Goal: Task Accomplishment & Management: Manage account settings

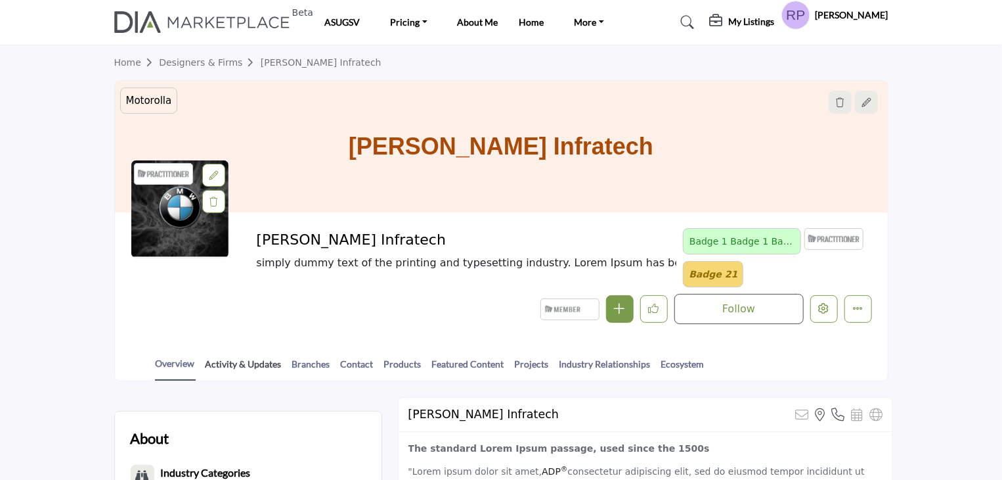
click at [231, 361] on link "Activity & Updates" at bounding box center [244, 368] width 78 height 23
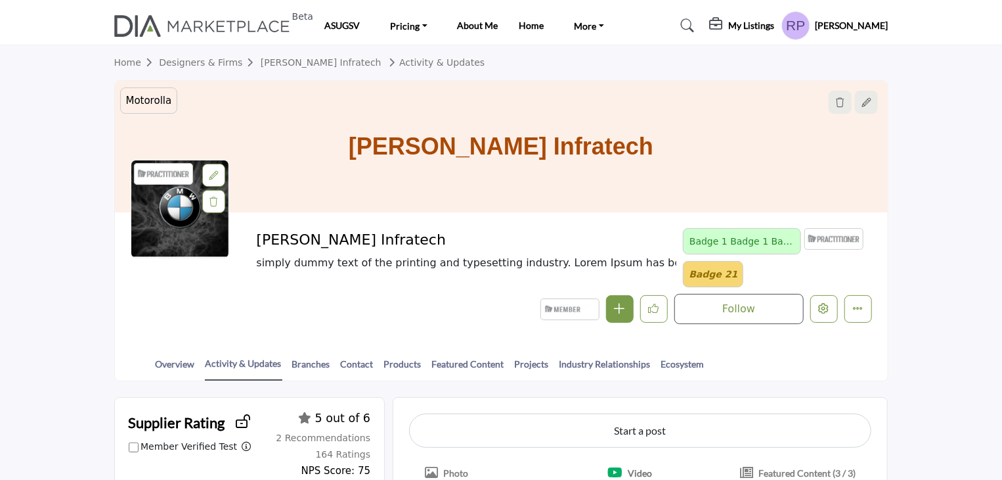
click at [811, 34] on profile-featured-5b1cbef3-cb77-4ba5-92de-570dc196ff6b "Show hide supplier dropdown" at bounding box center [796, 25] width 29 height 29
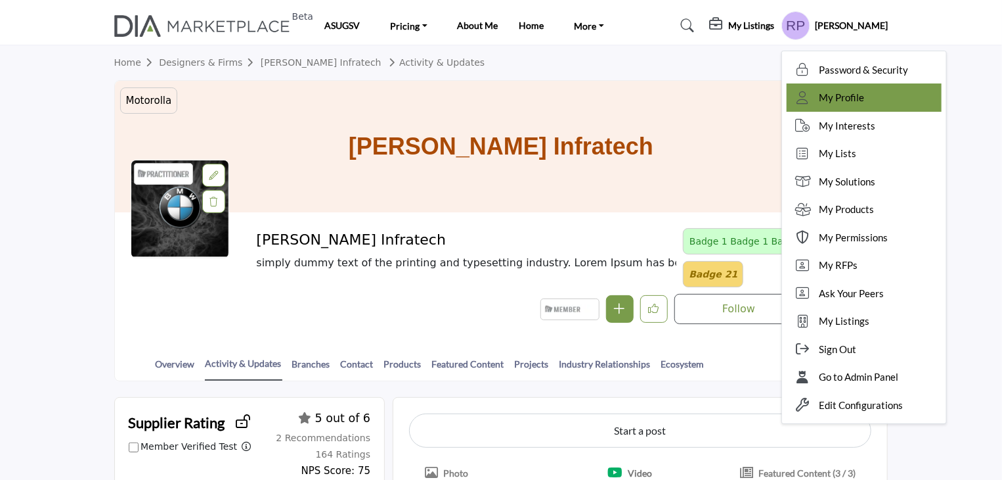
click at [813, 91] on icon at bounding box center [804, 97] width 20 height 13
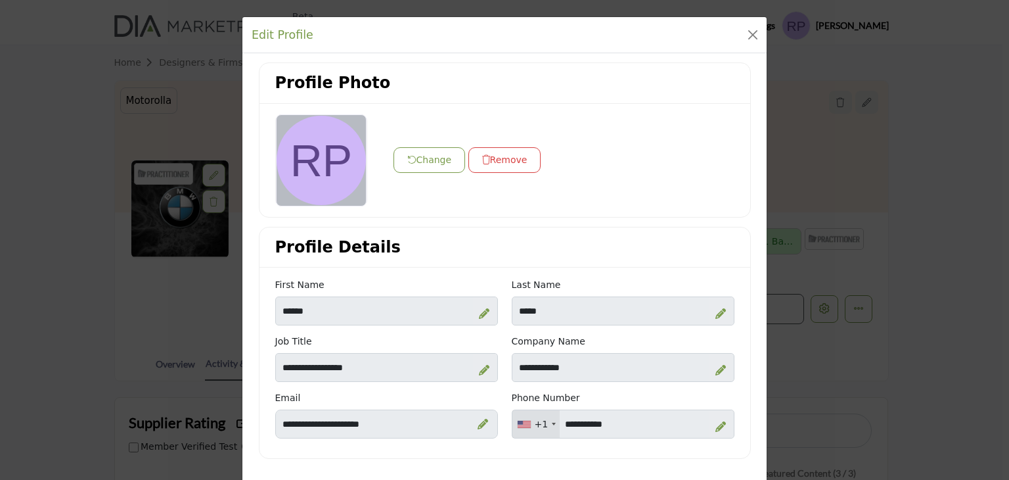
click at [397, 158] on button "Change" at bounding box center [430, 160] width 72 height 26
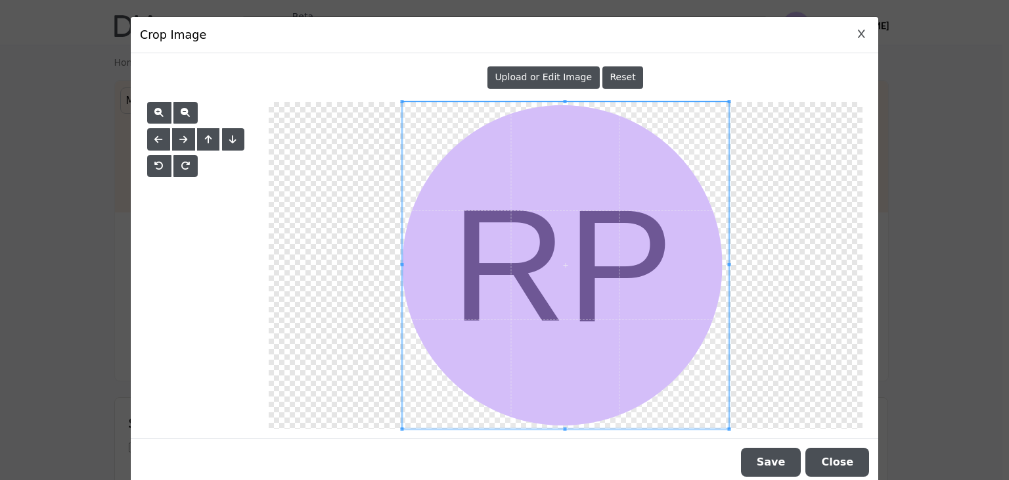
click at [540, 59] on div "Upload or Edit Image Reset" at bounding box center [505, 245] width 748 height 384
click at [538, 76] on span "Upload or Edit Image" at bounding box center [543, 77] width 97 height 11
click at [550, 79] on span "Upload or Edit Image" at bounding box center [543, 77] width 97 height 11
type input "**********"
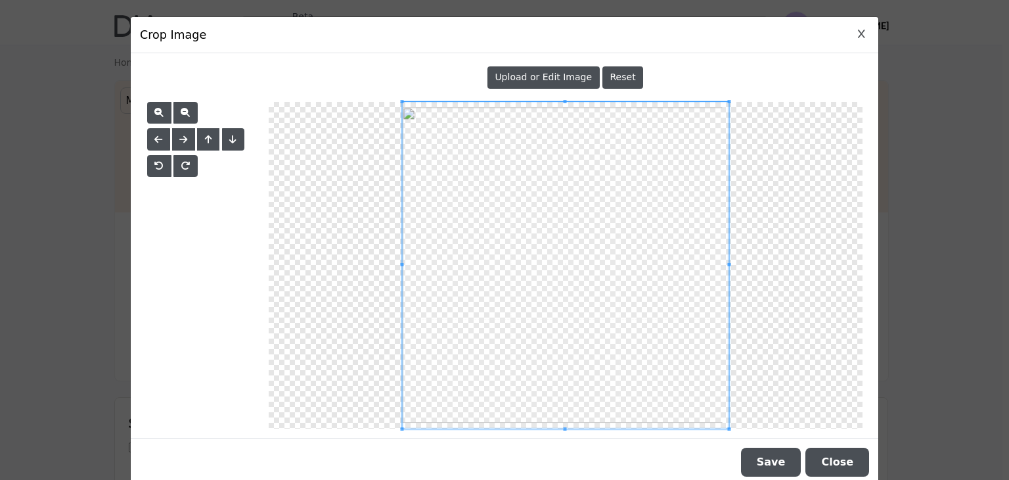
click at [769, 464] on button "Save" at bounding box center [771, 461] width 60 height 29
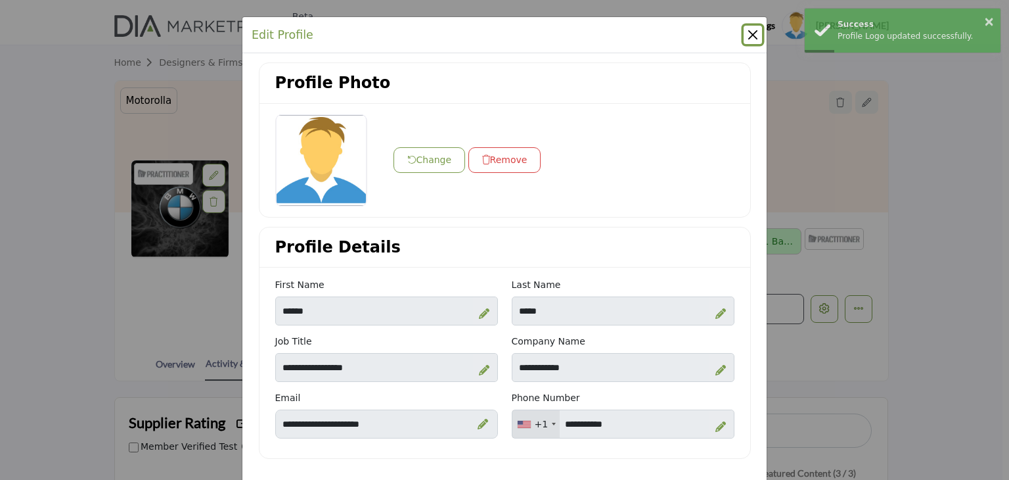
click at [744, 31] on button "Close" at bounding box center [753, 35] width 18 height 18
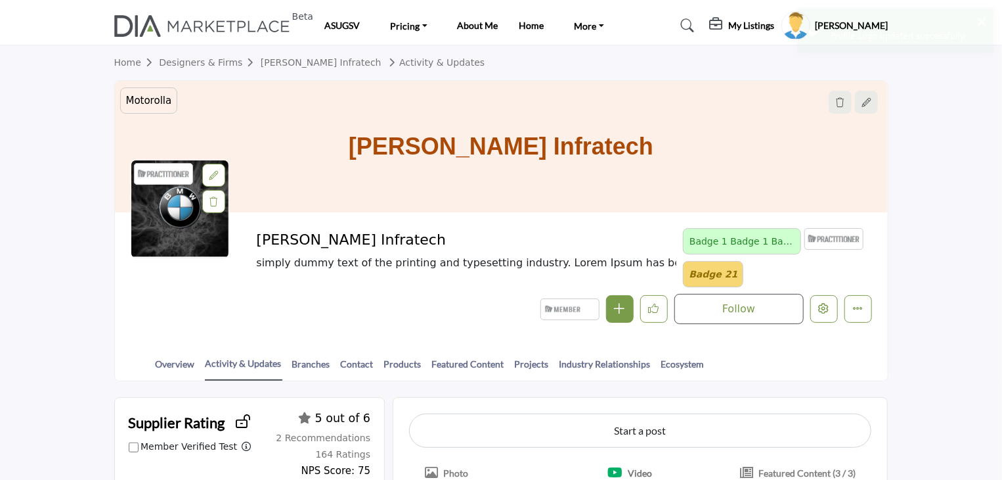
scroll to position [460, 0]
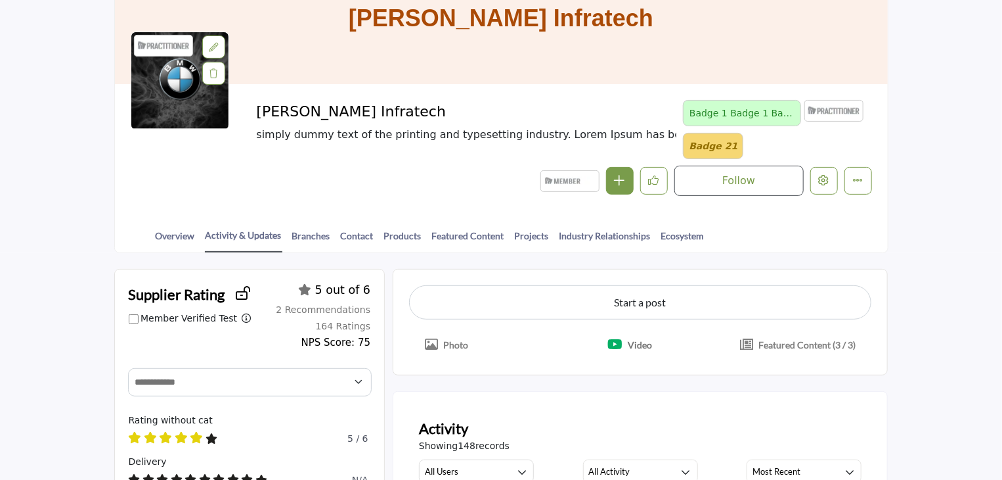
scroll to position [263, 0]
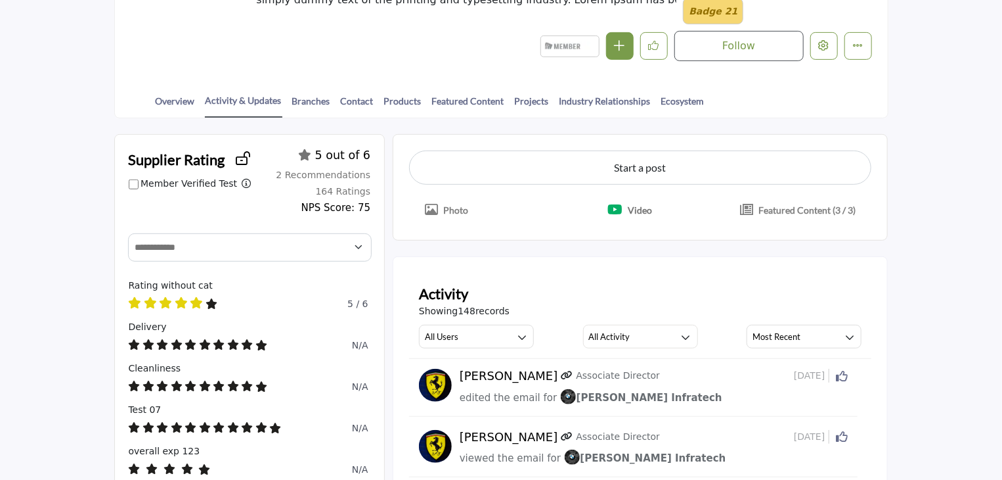
click at [846, 371] on icon at bounding box center [842, 376] width 12 height 12
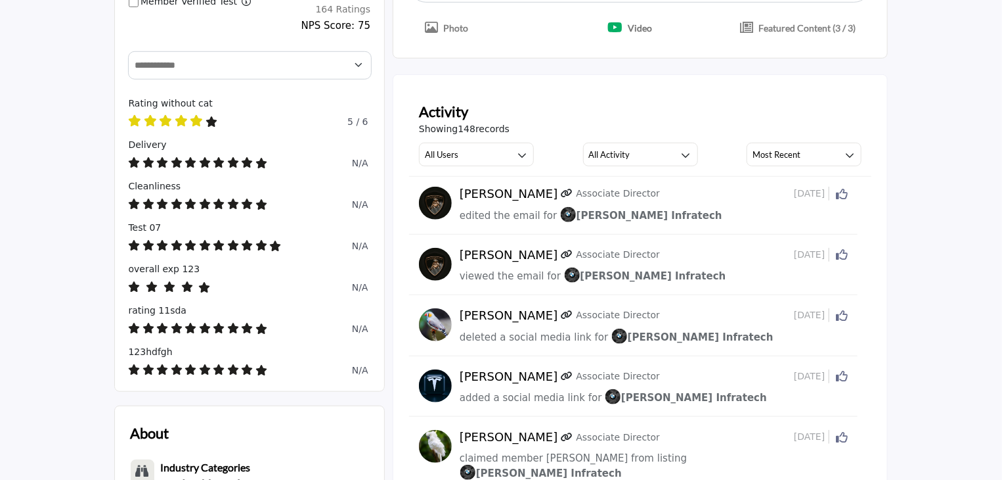
scroll to position [438, 0]
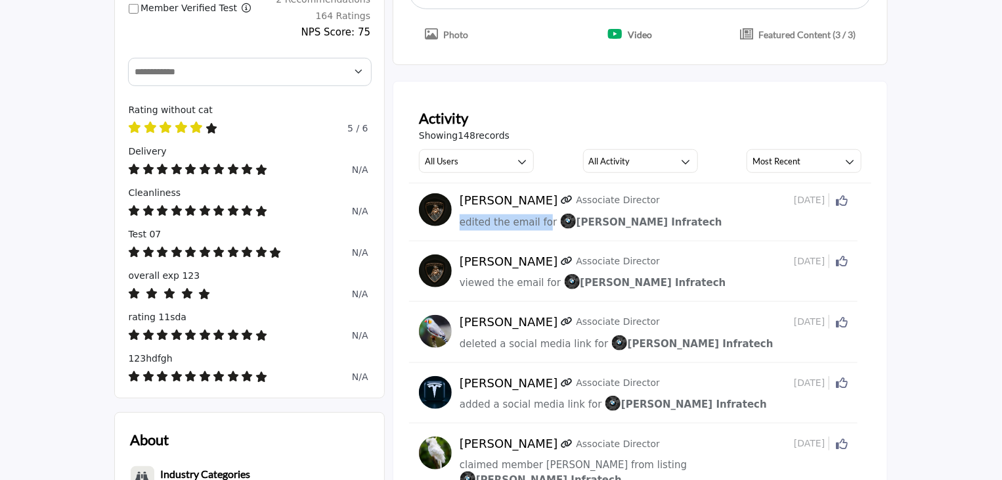
drag, startPoint x: 462, startPoint y: 221, endPoint x: 543, endPoint y: 217, distance: 81.6
click at [543, 217] on span "edited the email for" at bounding box center [508, 222] width 97 height 12
copy span "edited the email for"
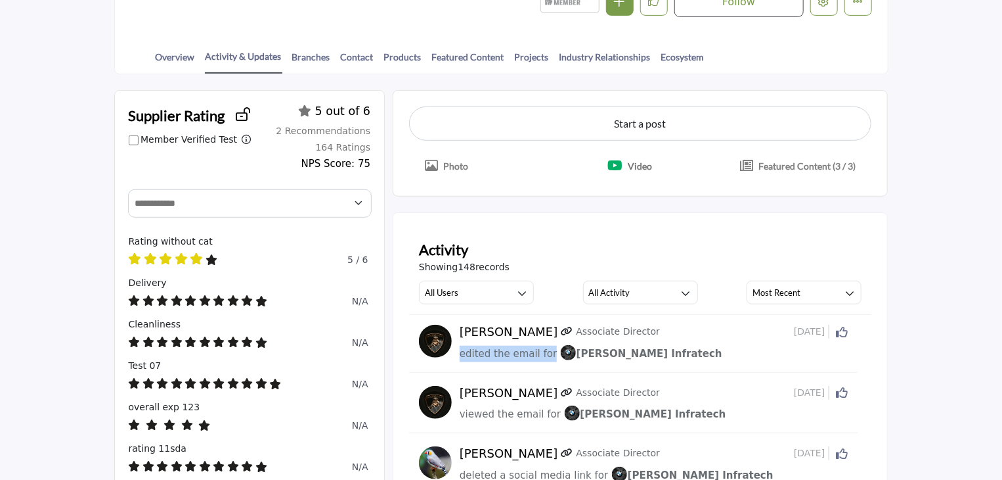
scroll to position [372, 0]
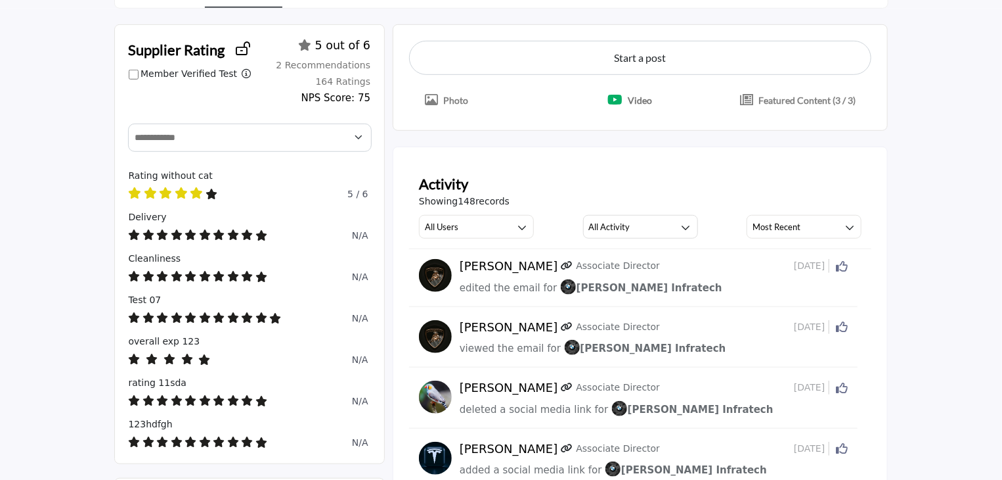
click at [839, 267] on icon at bounding box center [842, 266] width 12 height 12
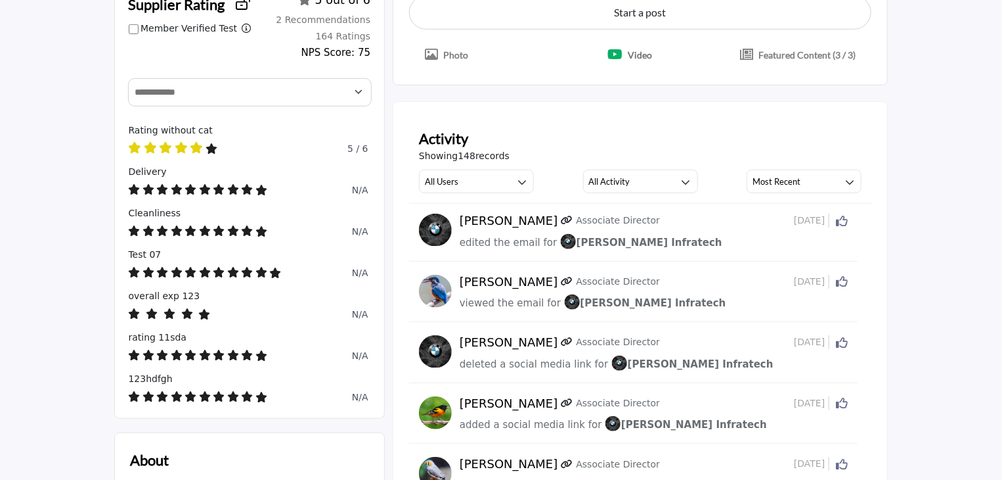
scroll to position [417, 0]
drag, startPoint x: 413, startPoint y: 148, endPoint x: 524, endPoint y: 158, distance: 111.5
click at [524, 158] on div "Activity Showing 148 records All Users All Users My Activity Member Supplier Al…" at bounding box center [640, 161] width 463 height 86
click at [515, 158] on div "Showing 148 records" at bounding box center [640, 157] width 443 height 14
click at [464, 158] on span "148" at bounding box center [467, 156] width 18 height 11
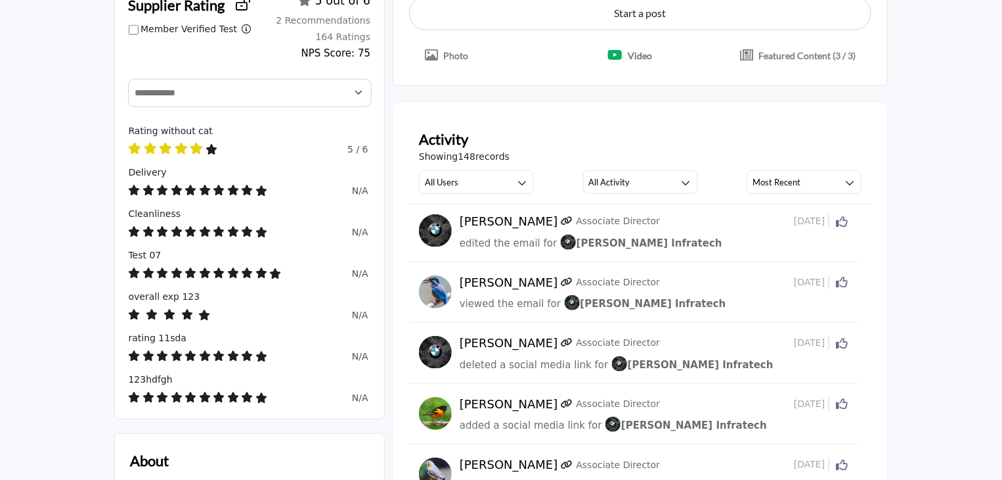
drag, startPoint x: 418, startPoint y: 156, endPoint x: 518, endPoint y: 152, distance: 99.9
click at [518, 152] on div "Activity Showing 148 records All Users All Users My Activity Member Supplier Al…" at bounding box center [640, 161] width 463 height 86
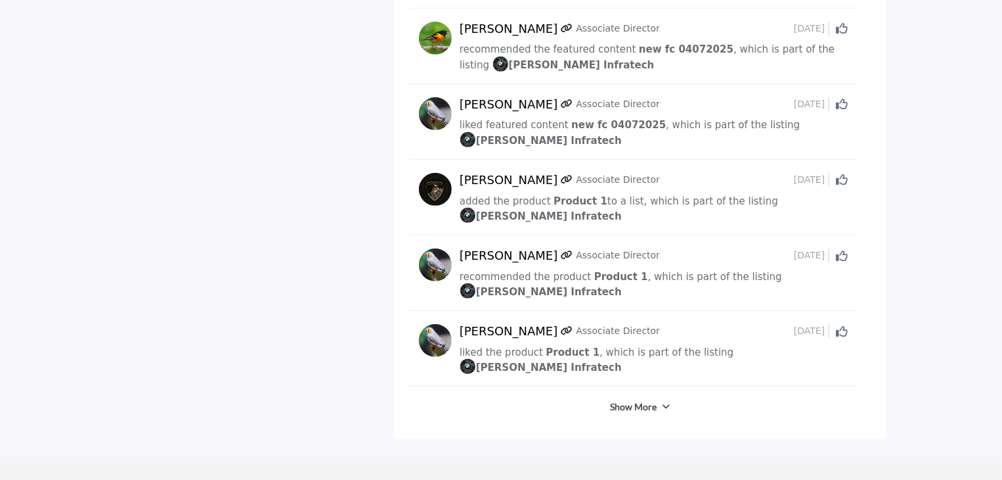
scroll to position [2655, 0]
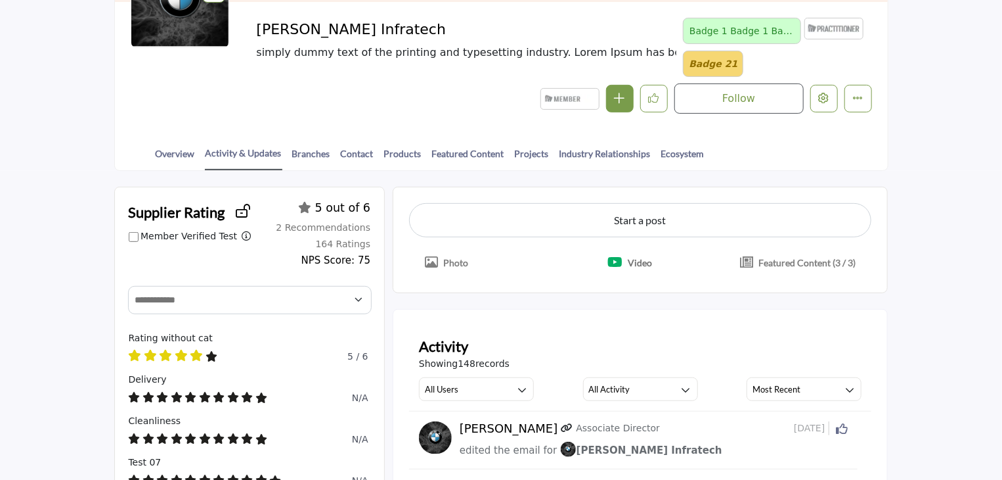
scroll to position [356, 0]
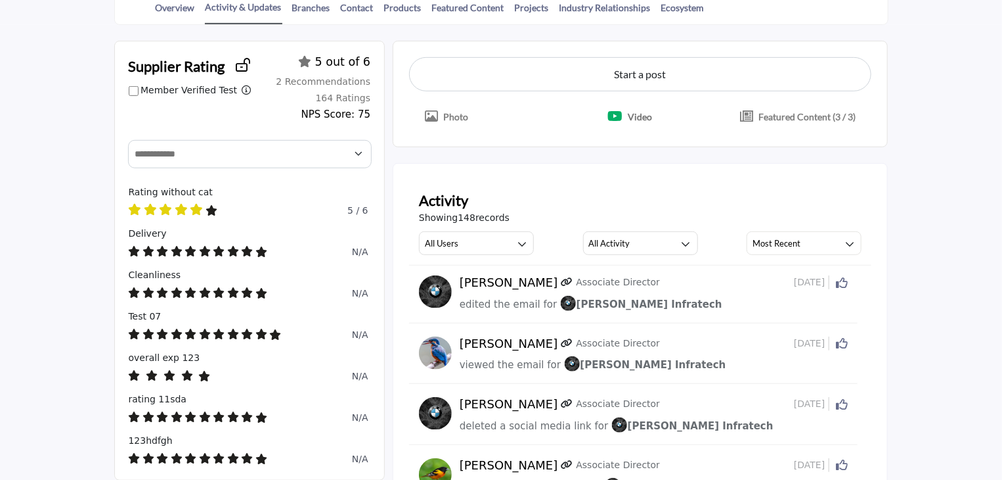
drag, startPoint x: 422, startPoint y: 215, endPoint x: 525, endPoint y: 220, distance: 102.6
click at [525, 220] on div "Showing 148 records" at bounding box center [640, 218] width 443 height 14
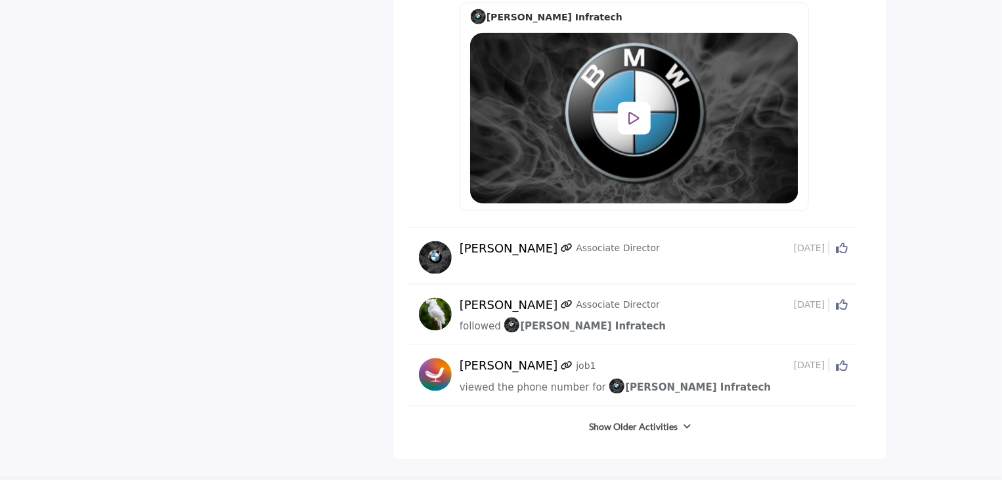
scroll to position [3181, 0]
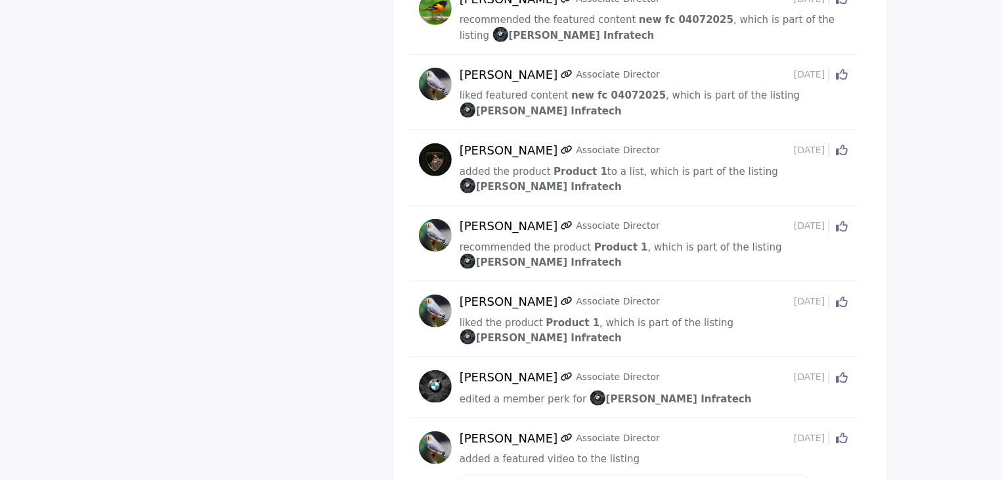
scroll to position [2852, 0]
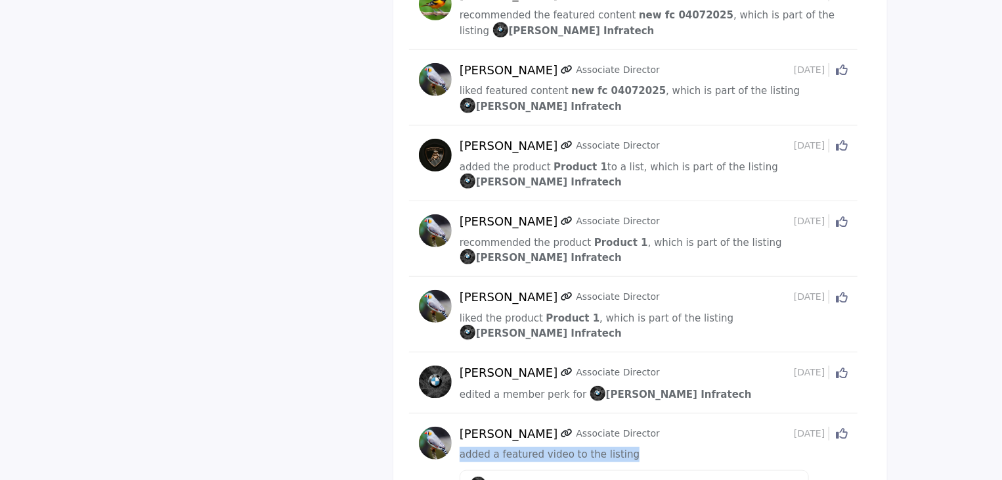
drag, startPoint x: 461, startPoint y: 269, endPoint x: 639, endPoint y: 274, distance: 178.8
click at [639, 447] on div "added a featured video to the listing" at bounding box center [654, 454] width 389 height 15
copy span "added a featured video to the listing"
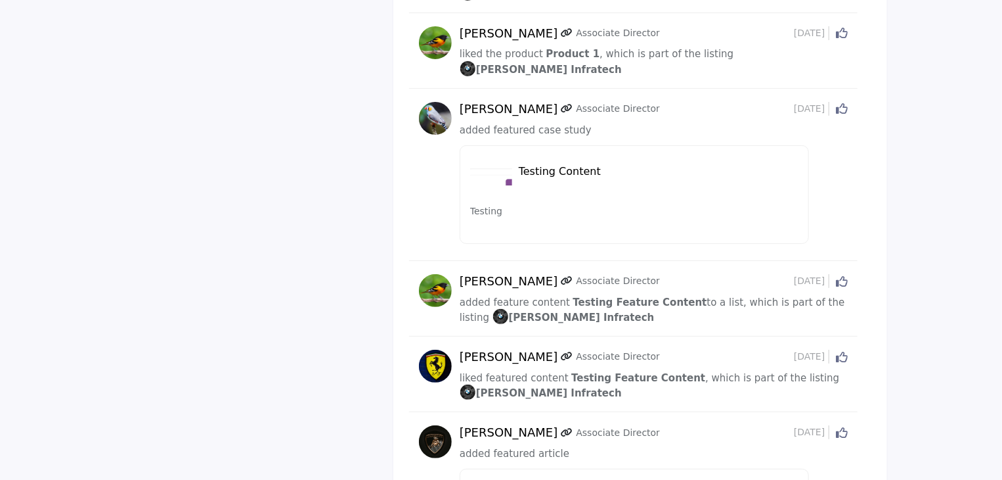
scroll to position [4811, 0]
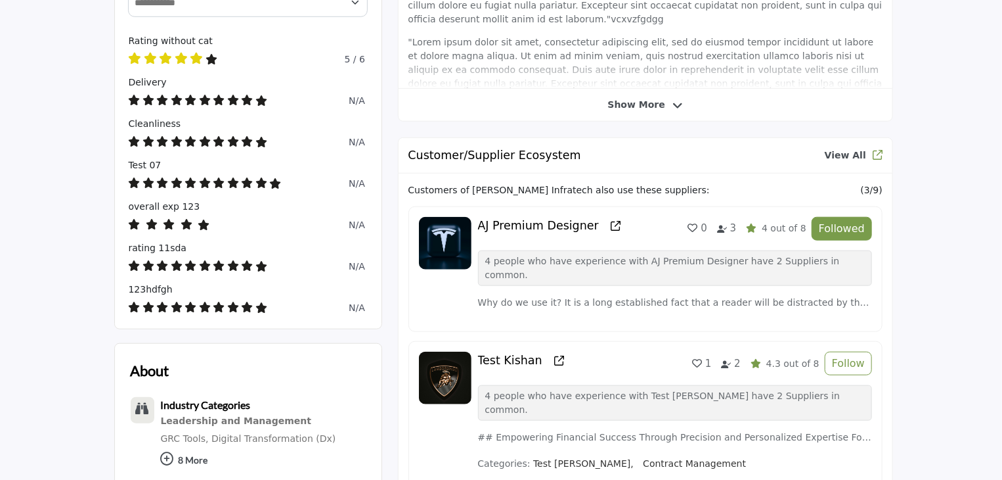
scroll to position [328, 0]
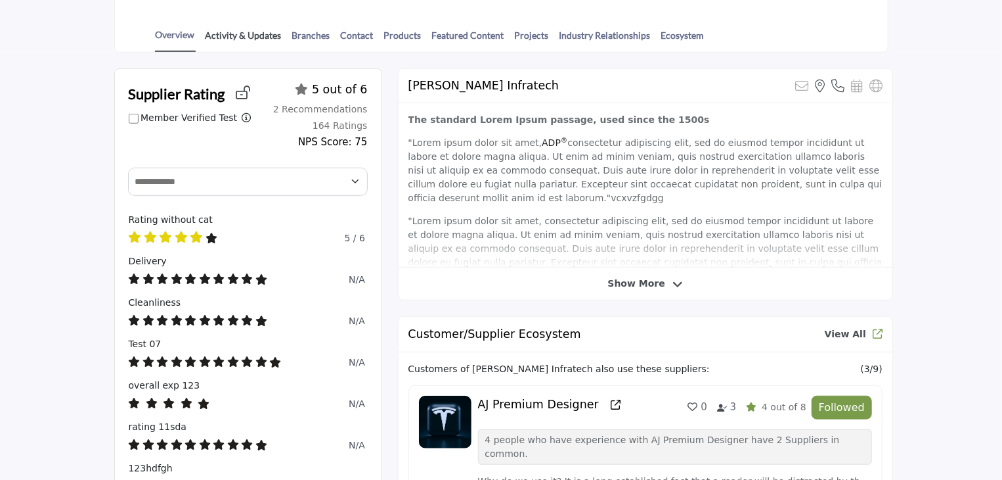
click at [263, 34] on link "Activity & Updates" at bounding box center [244, 39] width 78 height 23
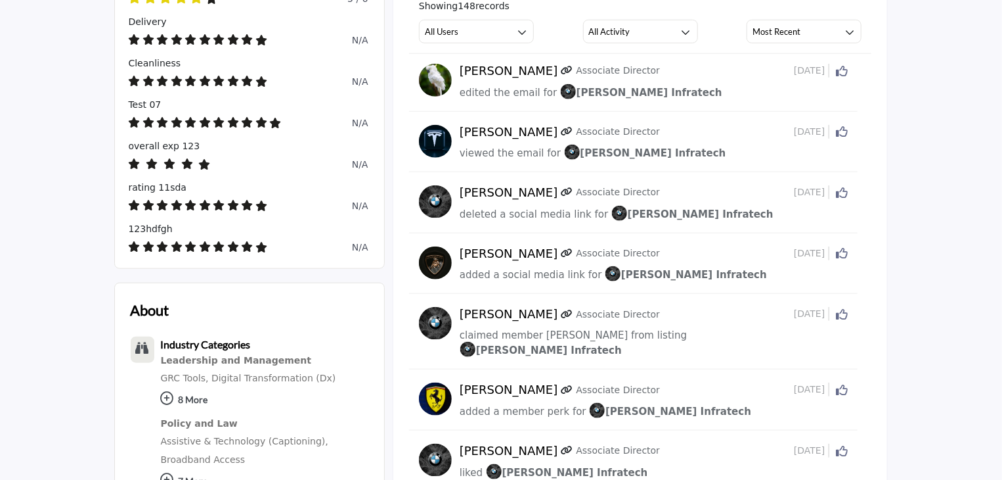
scroll to position [487, 0]
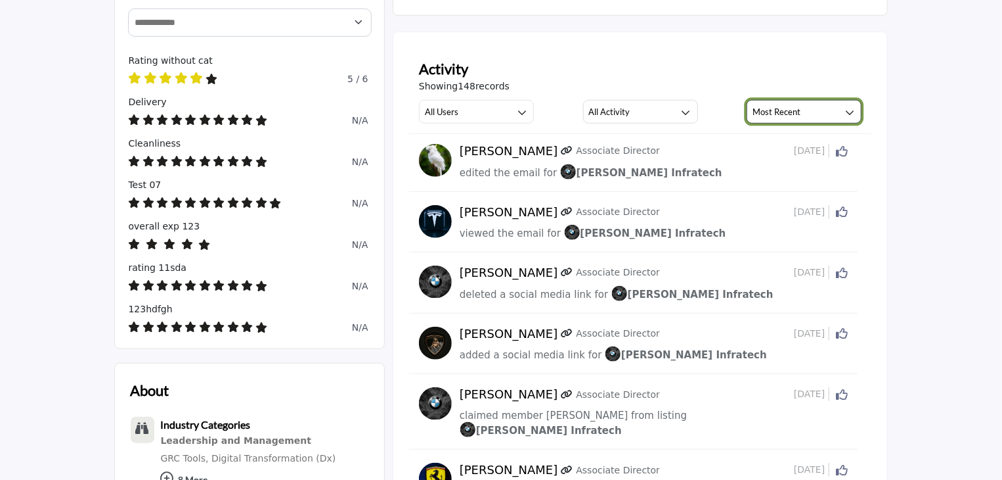
click at [773, 114] on h3 "Most Recent" at bounding box center [777, 112] width 48 height 12
click at [773, 104] on div "Most Recent" at bounding box center [777, 112] width 48 height 16
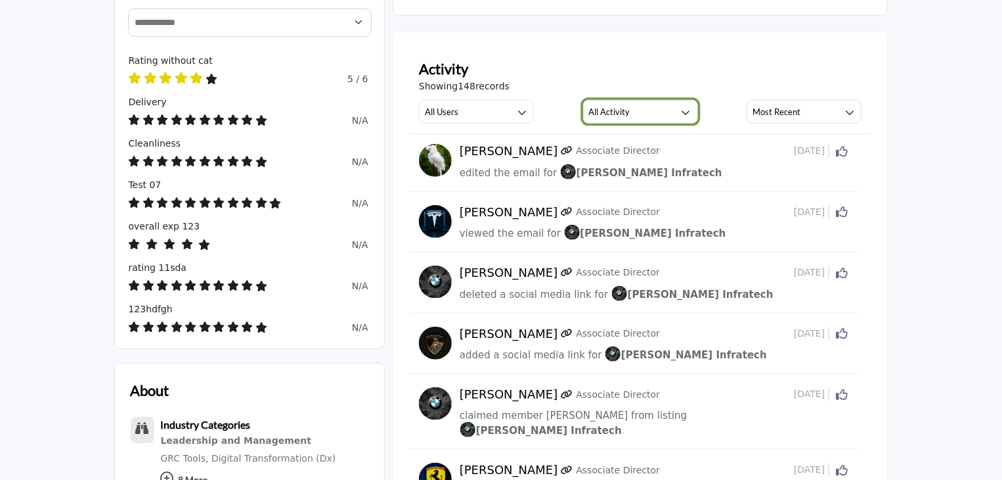
click at [682, 106] on div "button" at bounding box center [687, 112] width 12 height 12
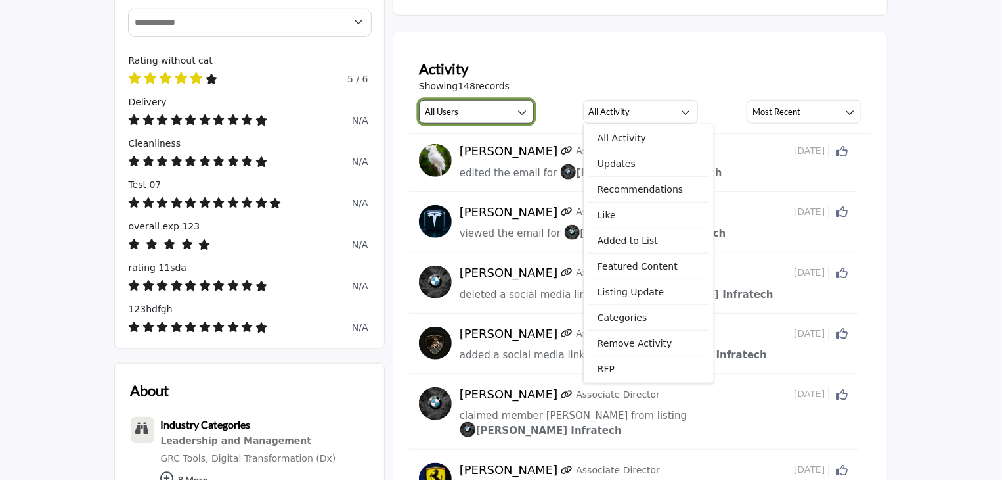
click at [517, 100] on button "All Users" at bounding box center [476, 112] width 115 height 24
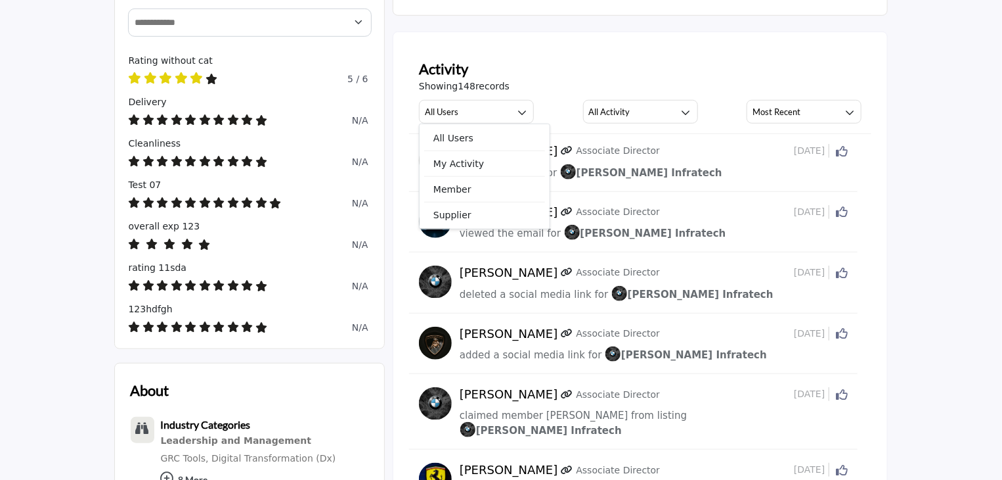
click at [558, 73] on div "Activity" at bounding box center [640, 69] width 443 height 22
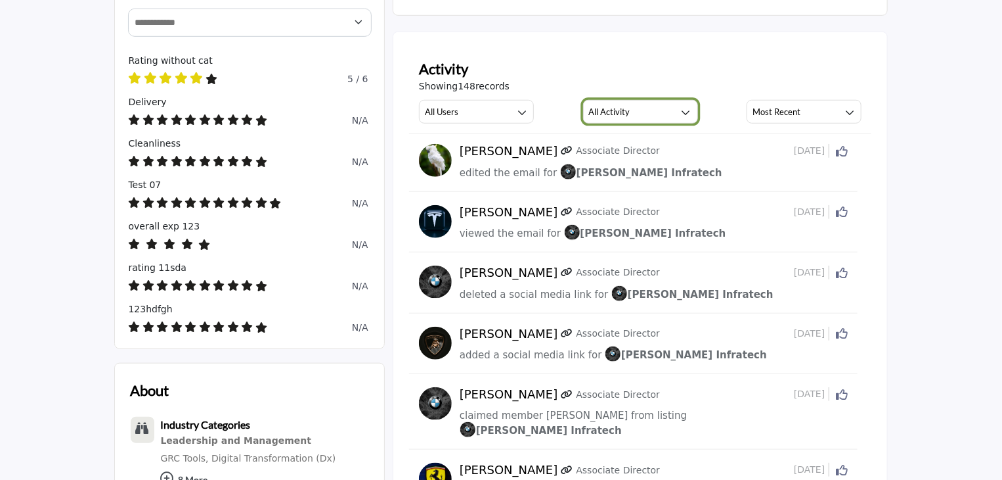
click at [598, 109] on h3 "All Activity" at bounding box center [609, 112] width 41 height 12
